Goal: Information Seeking & Learning: Learn about a topic

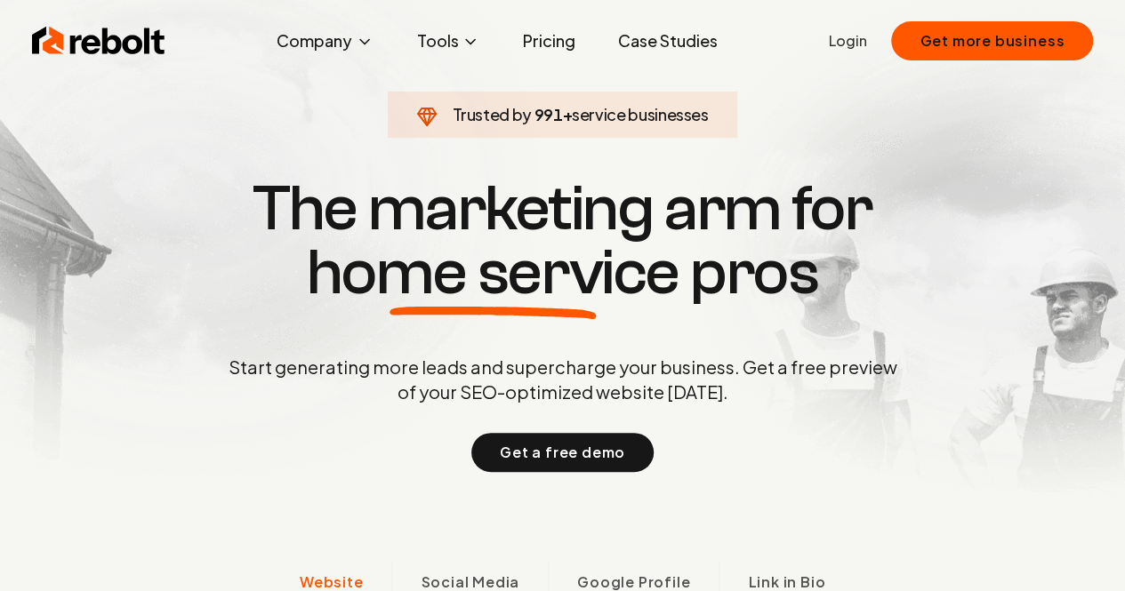
click at [537, 115] on span "991" at bounding box center [547, 114] width 28 height 25
click at [537, 115] on span "994" at bounding box center [547, 114] width 29 height 25
click at [537, 115] on span "996" at bounding box center [547, 114] width 28 height 25
click at [528, 116] on span "Trusted by 997 + service businesses" at bounding box center [561, 114] width 327 height 25
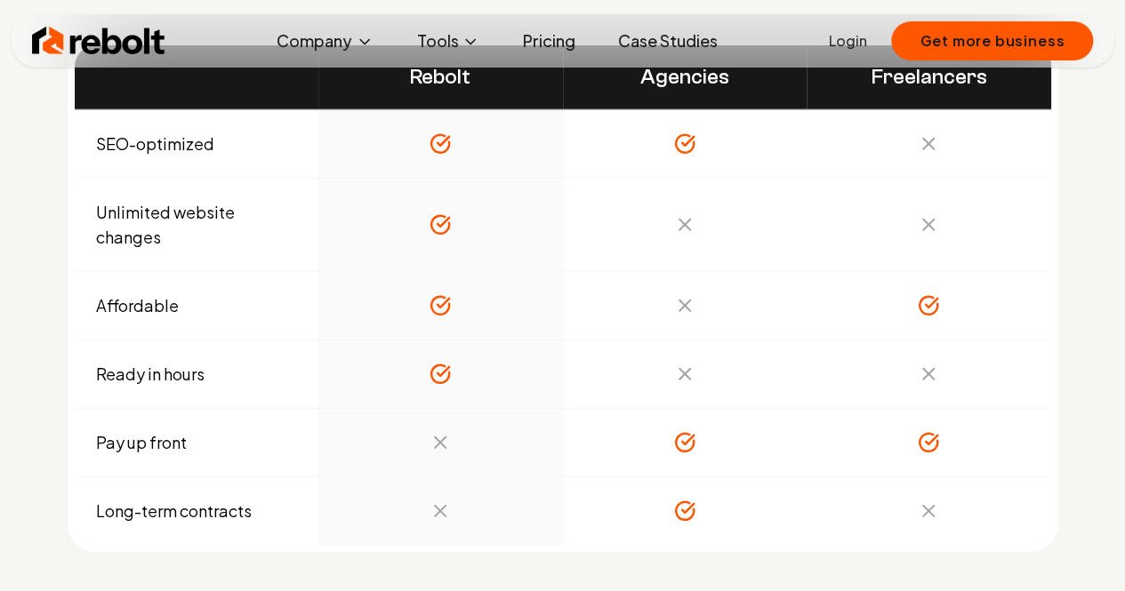
scroll to position [5957, 0]
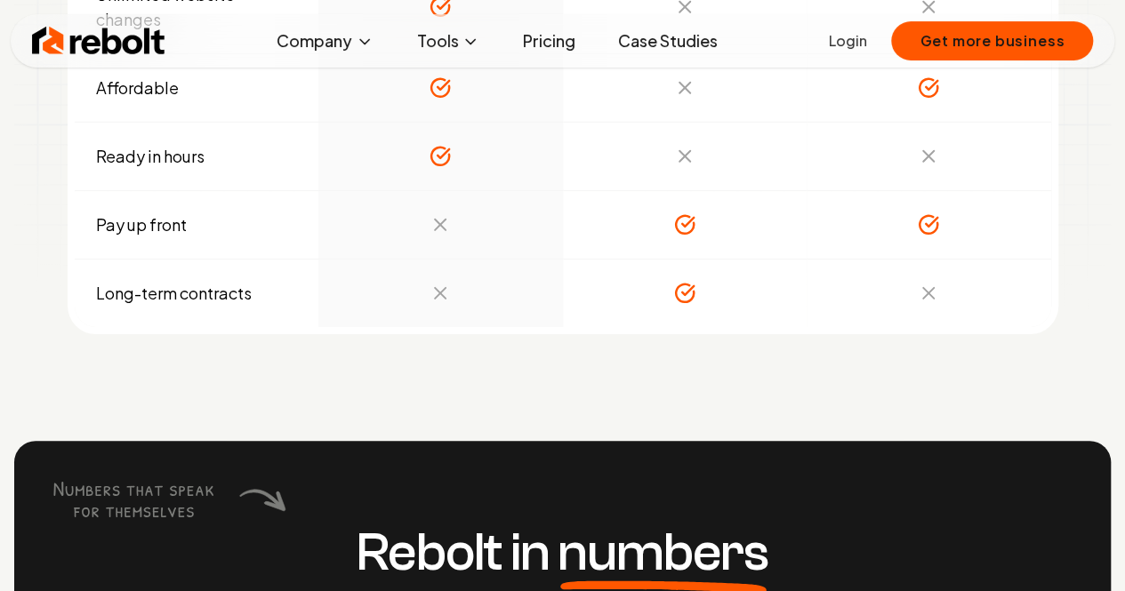
click at [542, 35] on link "Pricing" at bounding box center [548, 41] width 81 height 36
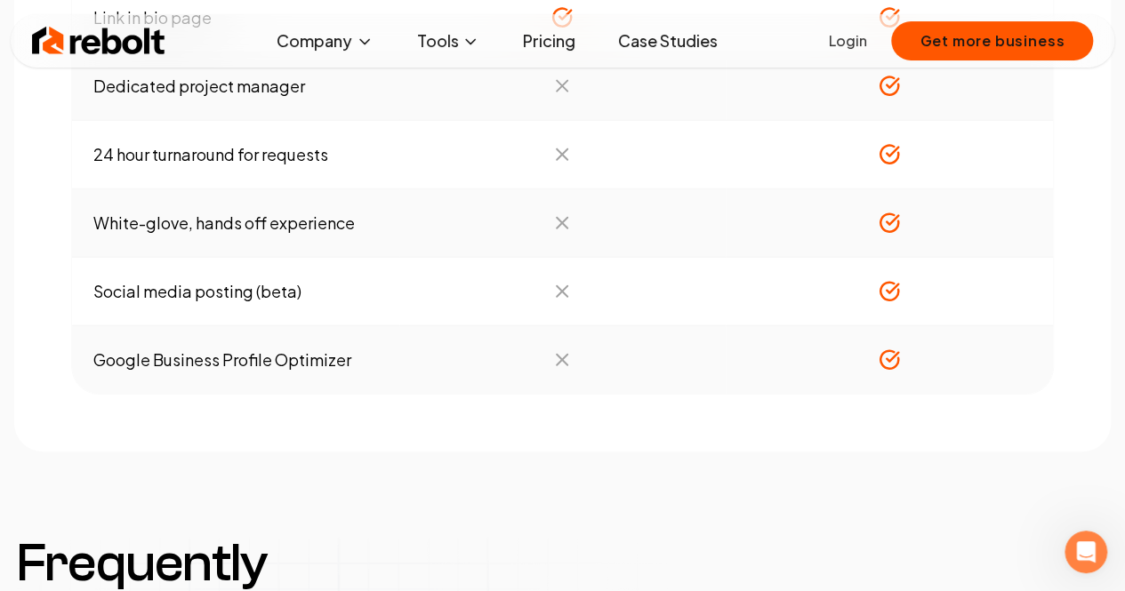
scroll to position [2134, 0]
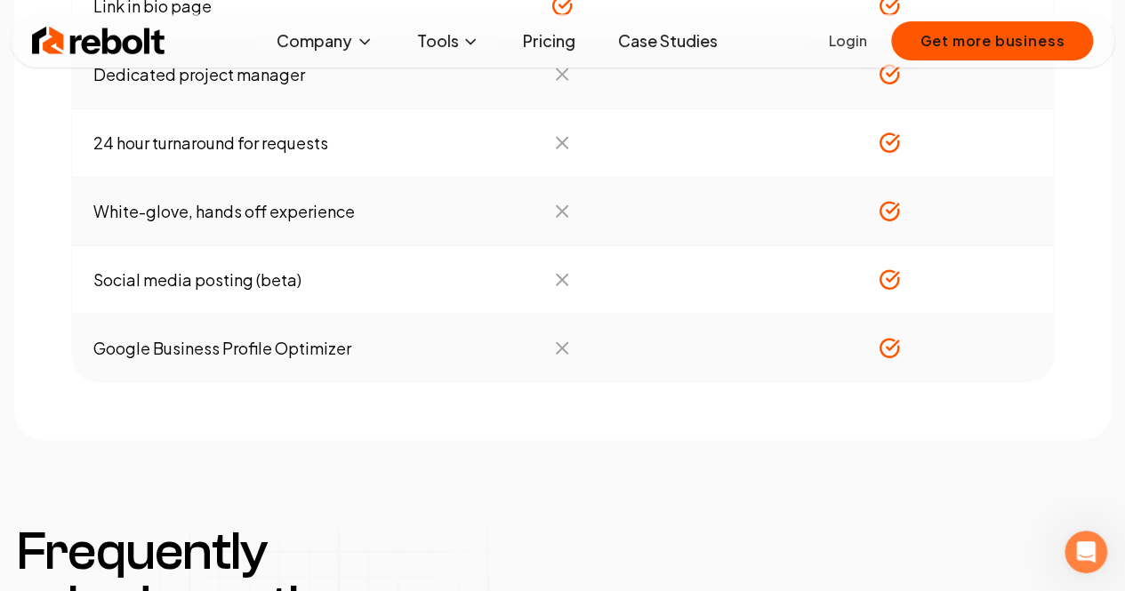
click at [237, 214] on td "White-glove, hands off experience" at bounding box center [235, 212] width 327 height 68
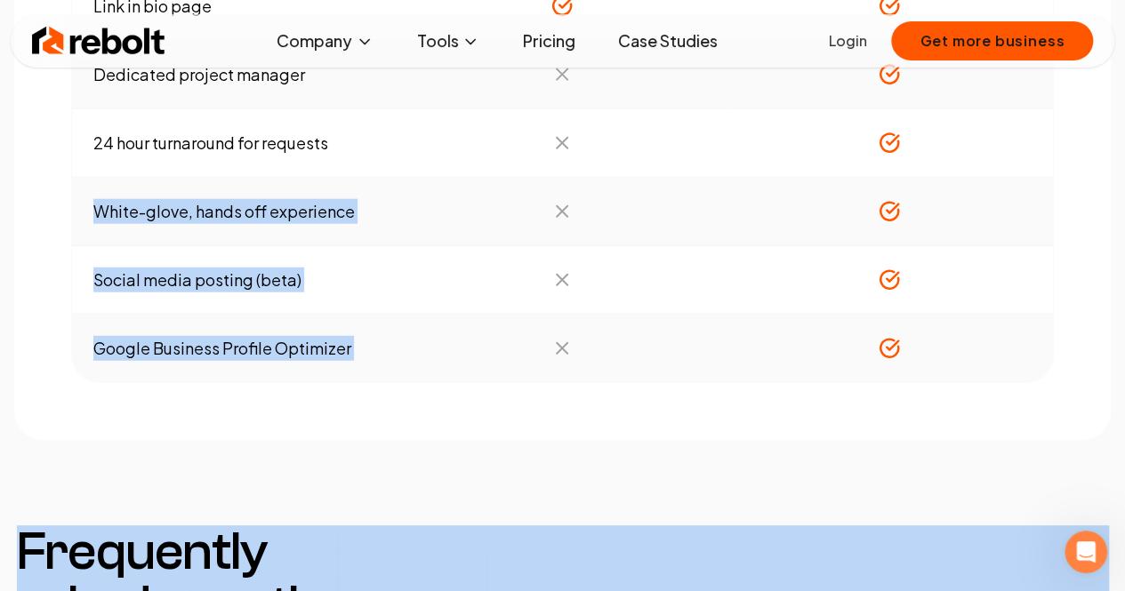
drag, startPoint x: 237, startPoint y: 214, endPoint x: 272, endPoint y: 345, distance: 135.2
click at [273, 345] on td "Google Business Profile Optimizer" at bounding box center [235, 349] width 327 height 68
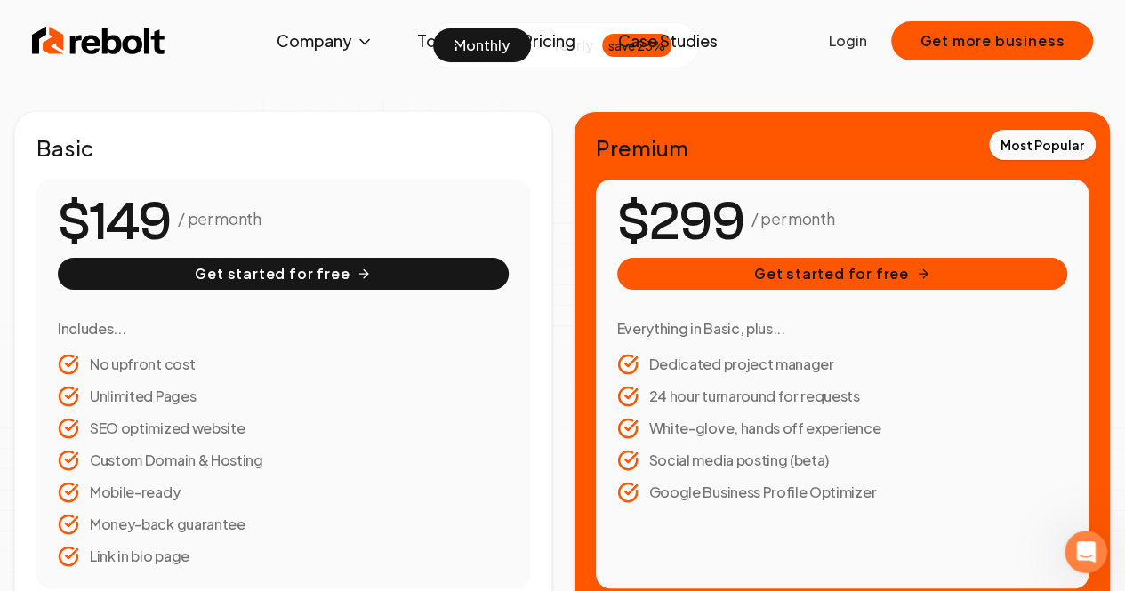
scroll to position [0, 0]
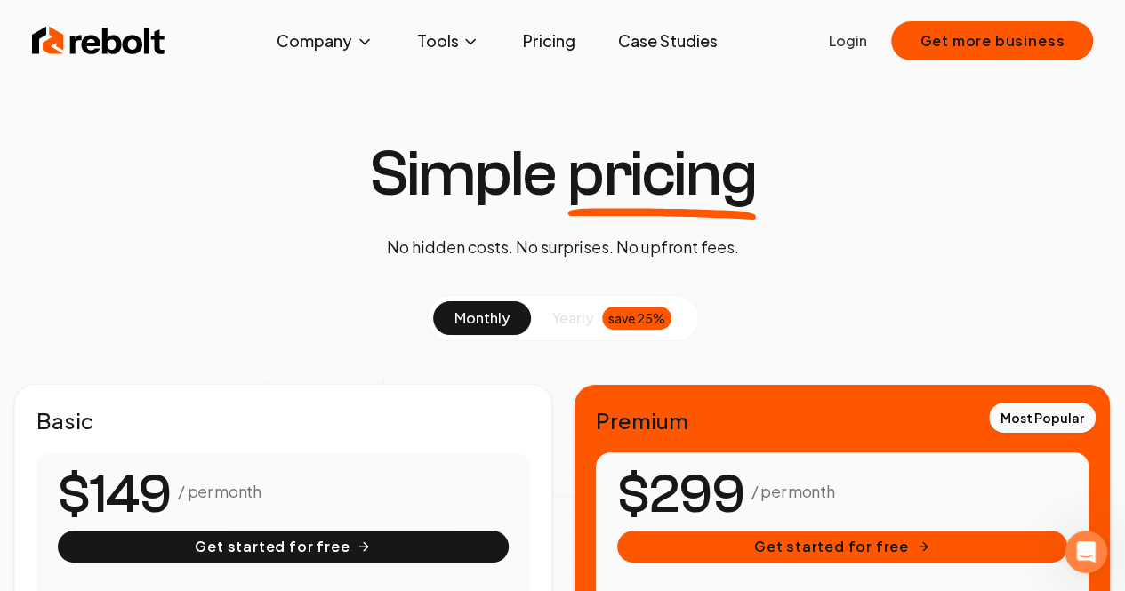
drag, startPoint x: 286, startPoint y: 148, endPoint x: 243, endPoint y: 8, distance: 146.2
click at [148, 40] on img at bounding box center [98, 41] width 133 height 36
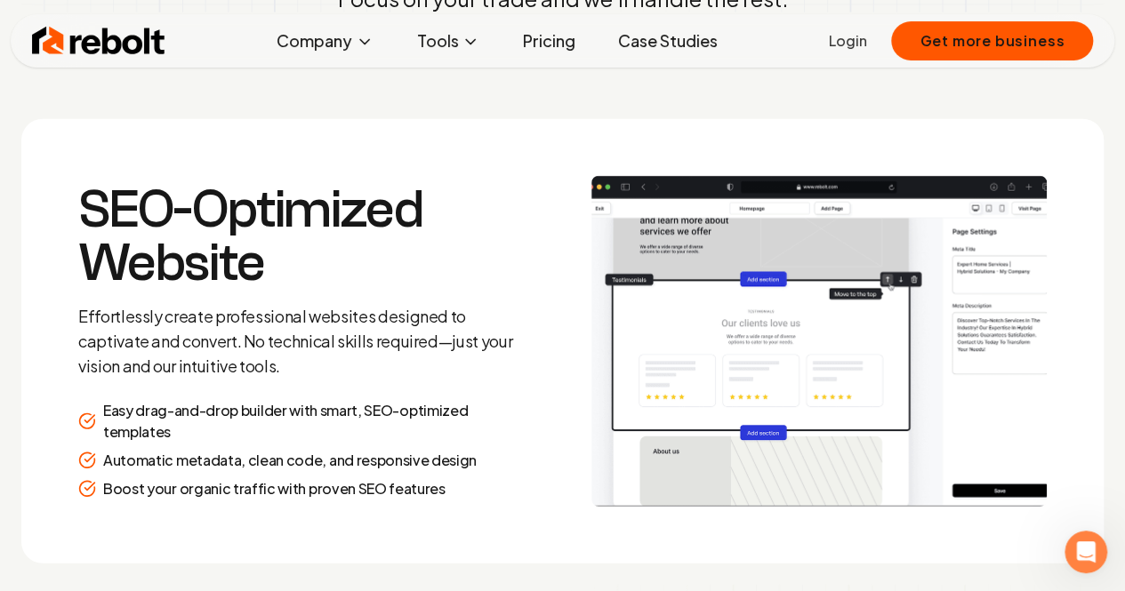
scroll to position [2578, 0]
